Goal: Transaction & Acquisition: Purchase product/service

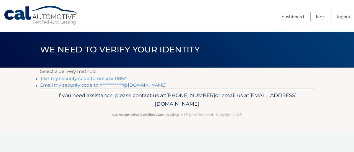
click at [99, 87] on link "**********" at bounding box center [103, 85] width 126 height 5
click at [145, 85] on link "**********" at bounding box center [103, 85] width 126 height 5
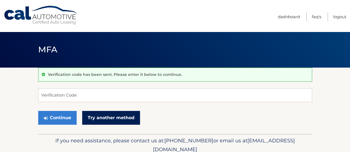
click at [112, 115] on link "Try another method" at bounding box center [111, 118] width 58 height 14
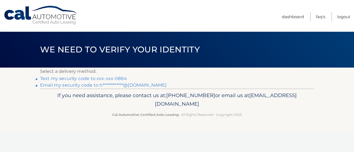
click at [103, 78] on link "Text my security code to xxx-xxx-0864" at bounding box center [83, 78] width 87 height 5
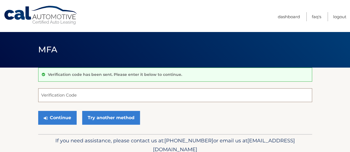
click at [74, 94] on input "Verification Code" at bounding box center [175, 95] width 274 height 14
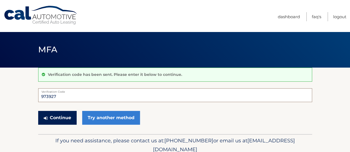
type input "973927"
click at [60, 118] on button "Continue" at bounding box center [57, 118] width 38 height 14
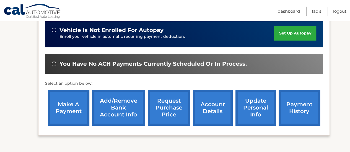
scroll to position [143, 0]
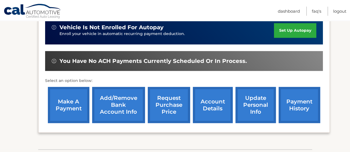
click at [64, 110] on link "make a payment" at bounding box center [68, 105] width 41 height 36
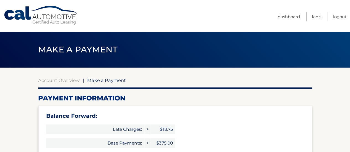
select select "ZDU4Yjg3MzItOWRlMS00M2ZmLThkOGYtNzBiYzU0OTIyY2I5"
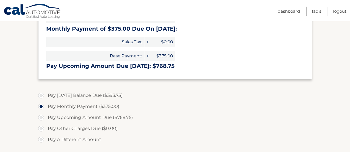
scroll to position [141, 0]
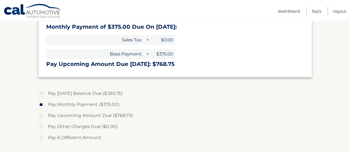
click at [41, 94] on label "Pay Today's Balance Due ($393.75)" at bounding box center [175, 93] width 274 height 11
click at [41, 94] on input "Pay Today's Balance Due ($393.75)" at bounding box center [43, 92] width 6 height 9
radio input "true"
type input "393.75"
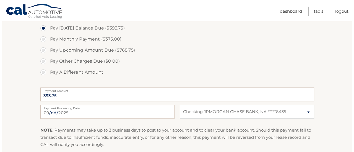
scroll to position [218, 0]
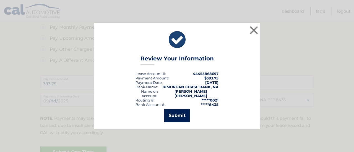
click at [177, 110] on button "Submit" at bounding box center [177, 115] width 26 height 13
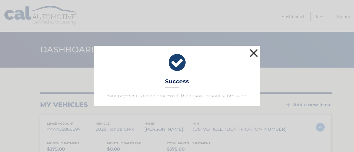
click at [255, 50] on button "×" at bounding box center [253, 53] width 11 height 11
